Goal: Use online tool/utility

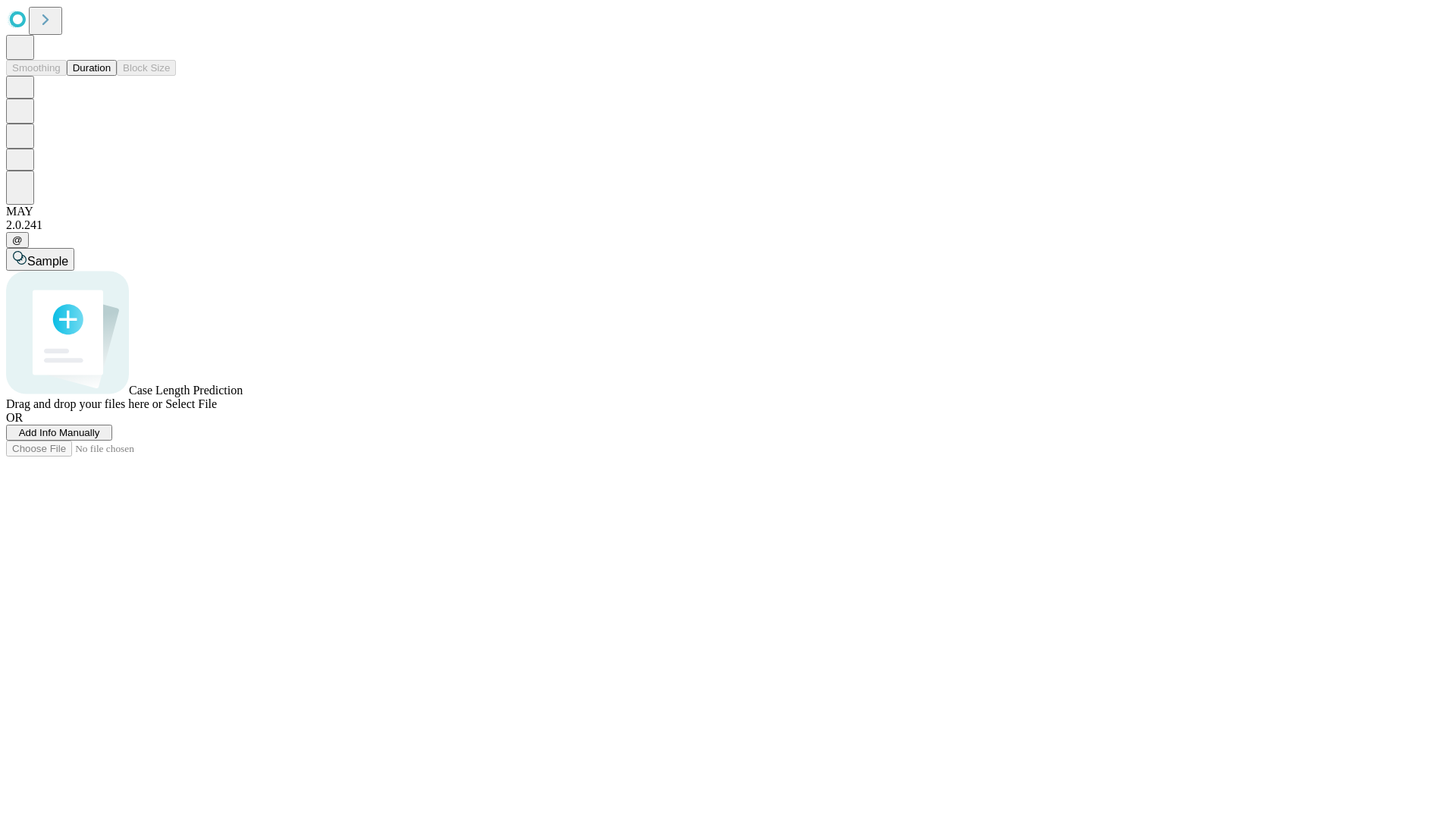
click at [100, 439] on span "Add Info Manually" at bounding box center [59, 433] width 81 height 11
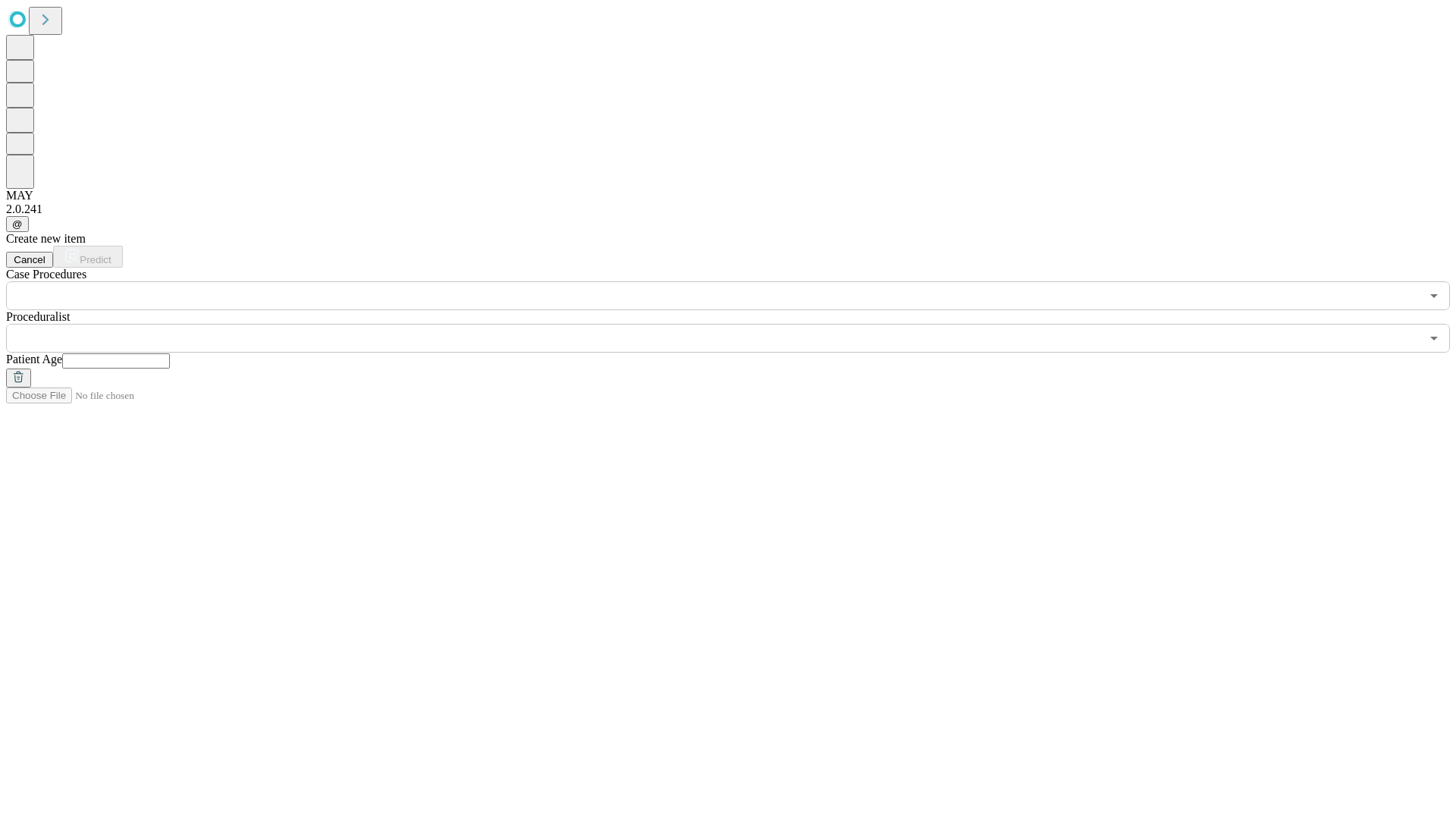
click at [170, 354] on input "text" at bounding box center [116, 361] width 108 height 15
type input "**"
click at [739, 324] on input "text" at bounding box center [713, 338] width 1415 height 29
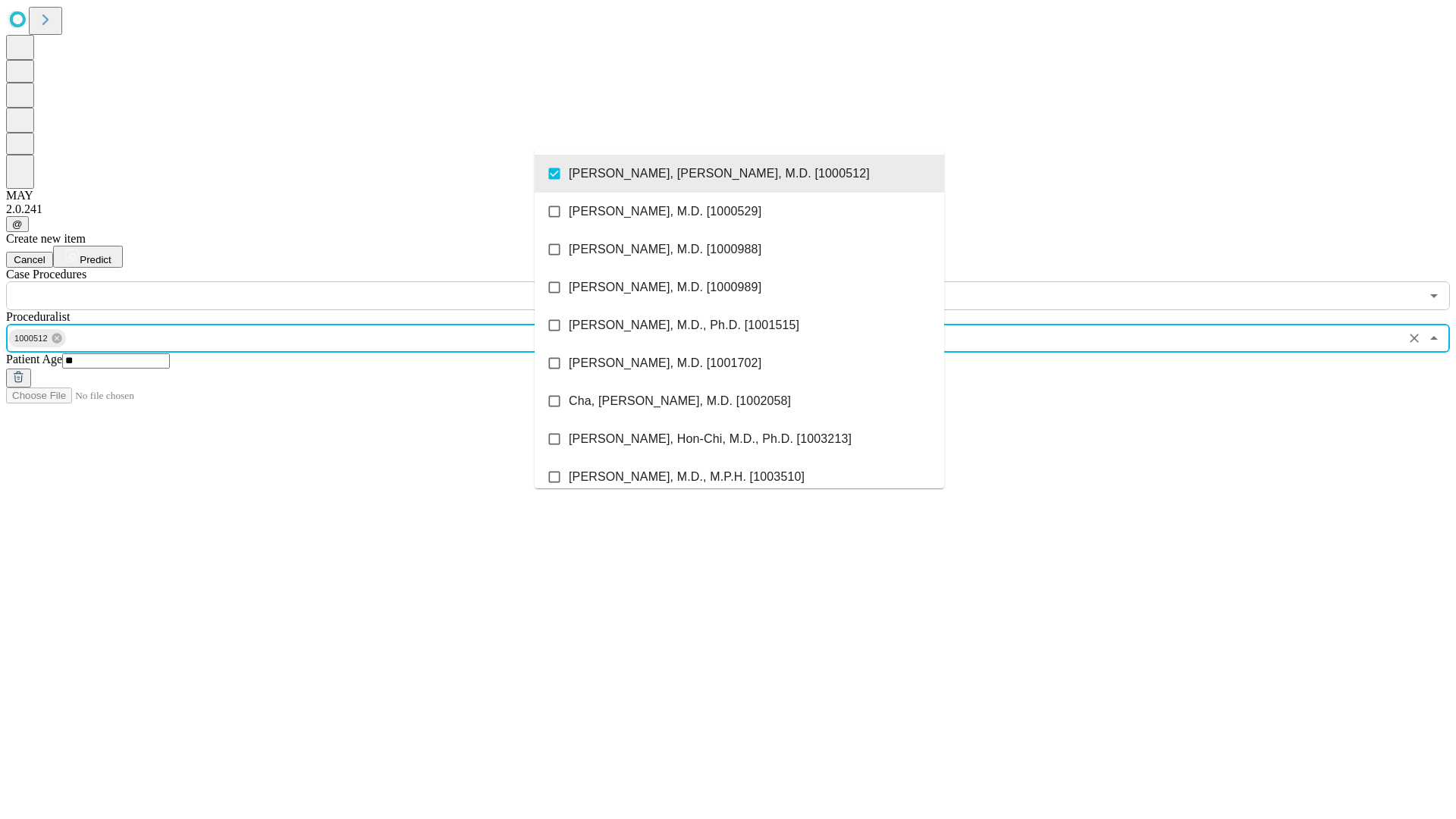
click at [319, 282] on input "text" at bounding box center [713, 296] width 1415 height 29
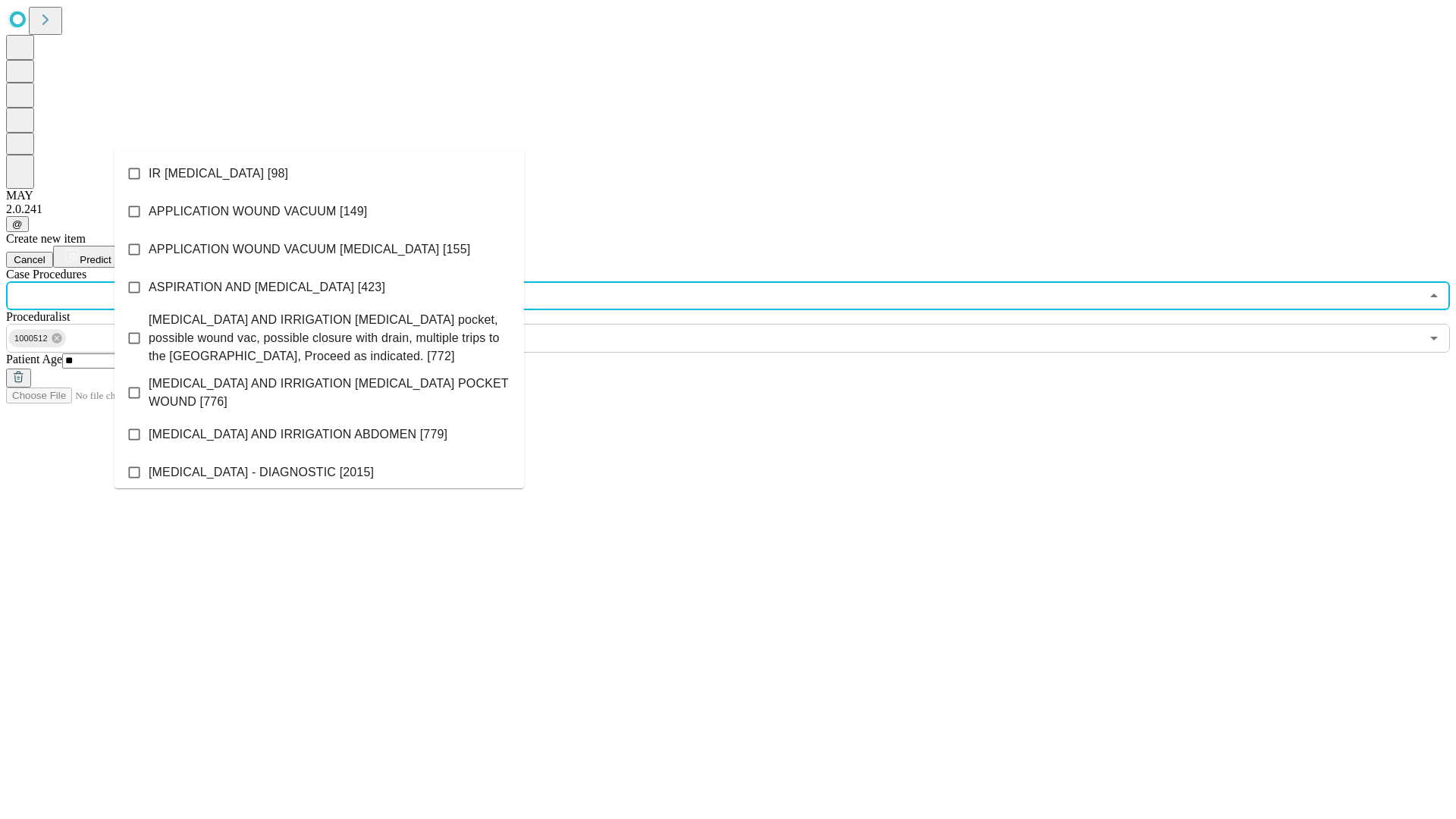
click at [320, 174] on li "IR [MEDICAL_DATA] [98]" at bounding box center [320, 173] width 410 height 38
click at [111, 254] on span "Predict" at bounding box center [95, 260] width 31 height 11
